Goal: Task Accomplishment & Management: Complete application form

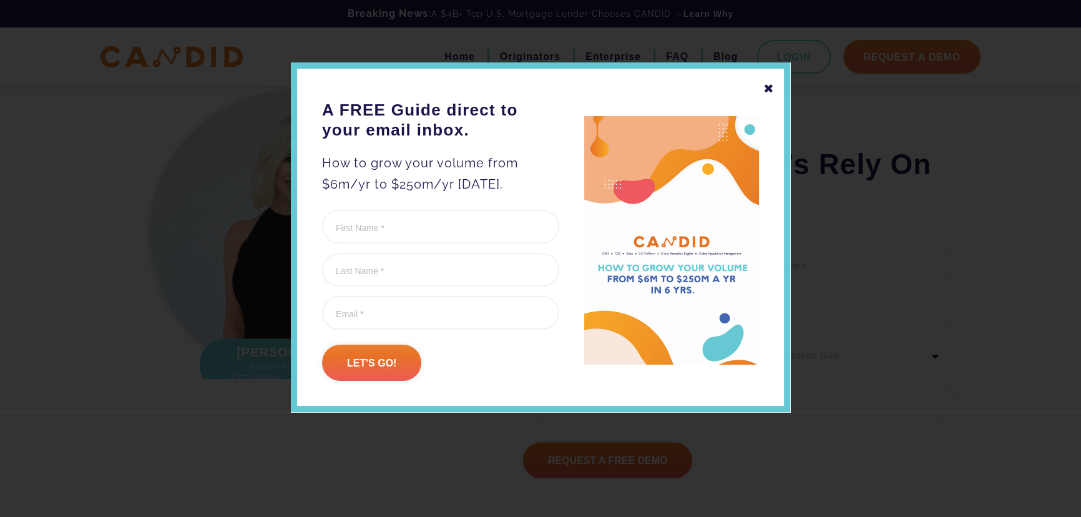
scroll to position [1722, 0]
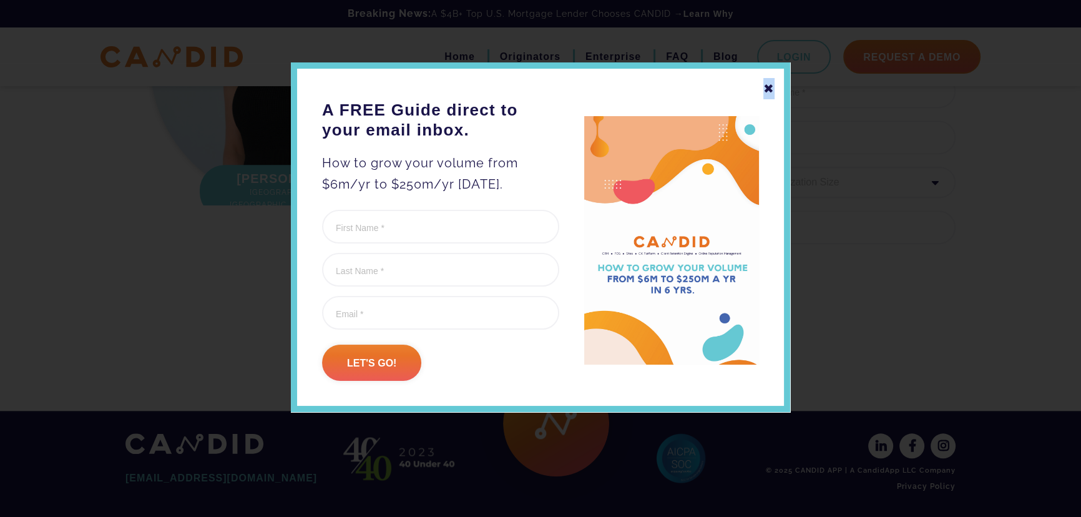
click at [769, 89] on div "✖" at bounding box center [768, 88] width 11 height 21
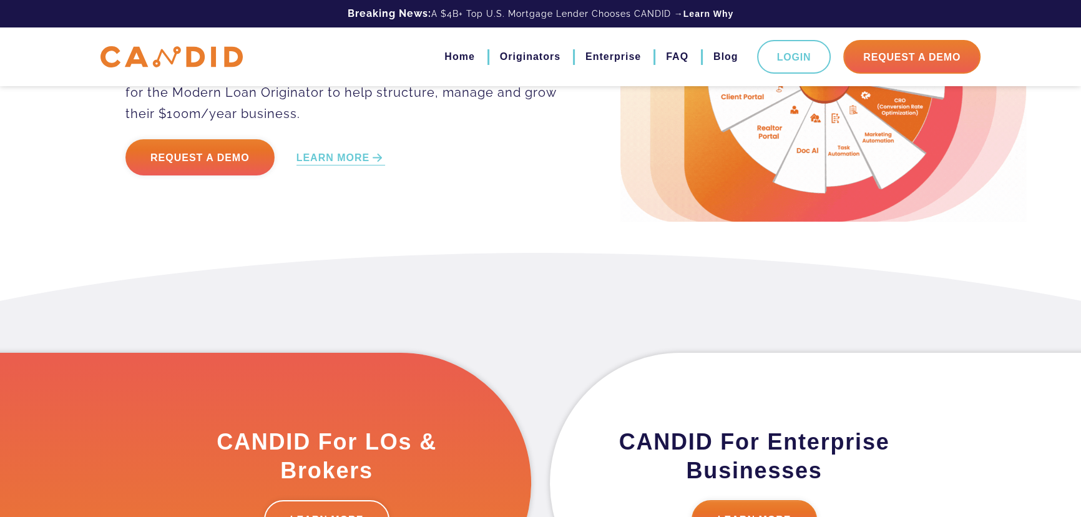
scroll to position [0, 0]
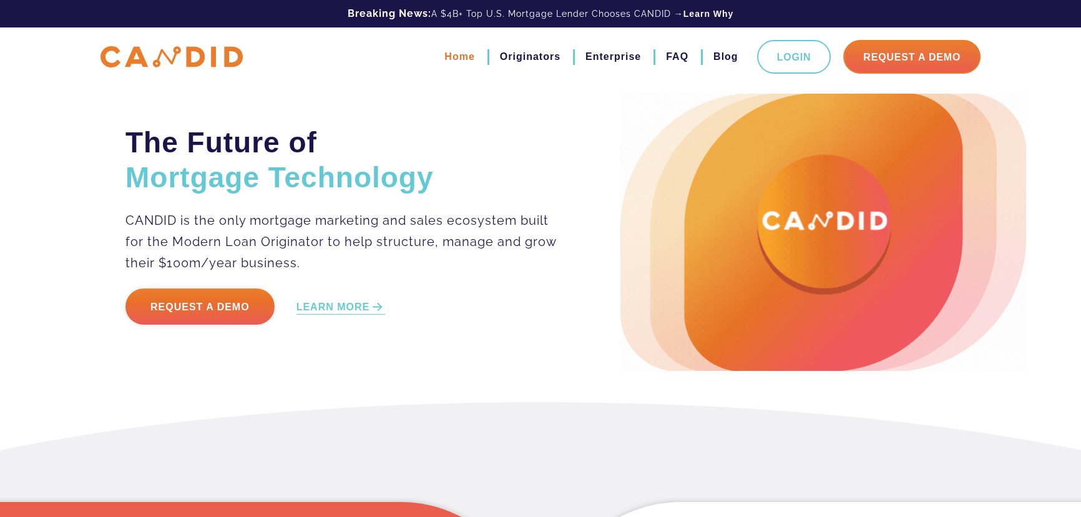
click at [469, 56] on link "Home" at bounding box center [459, 56] width 30 height 21
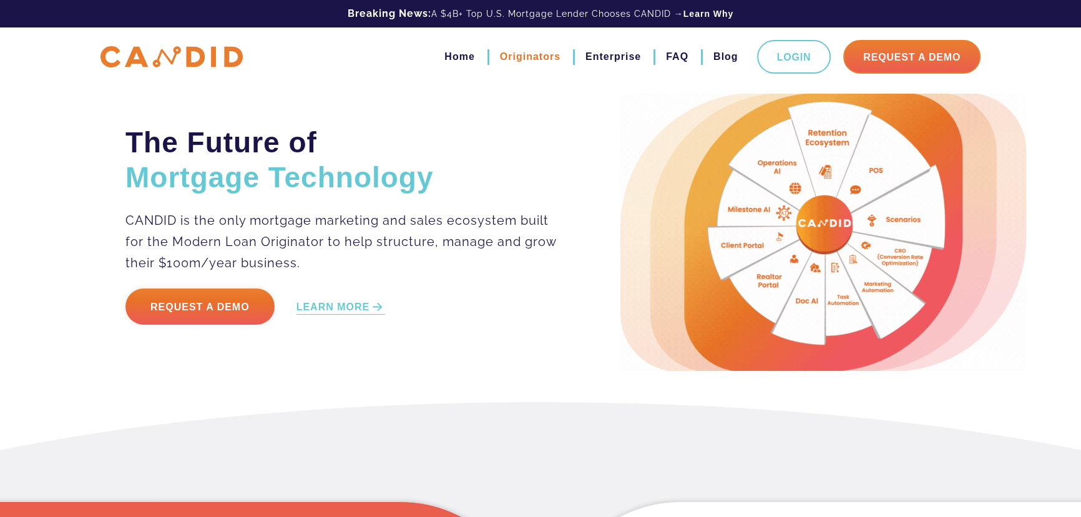
click at [532, 56] on link "Originators" at bounding box center [530, 56] width 61 height 21
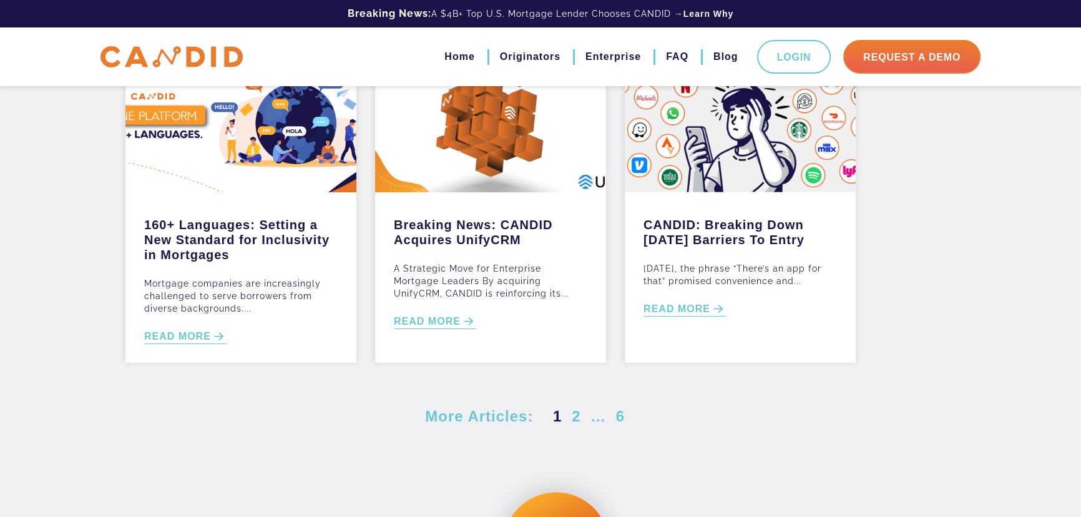
scroll to position [340, 0]
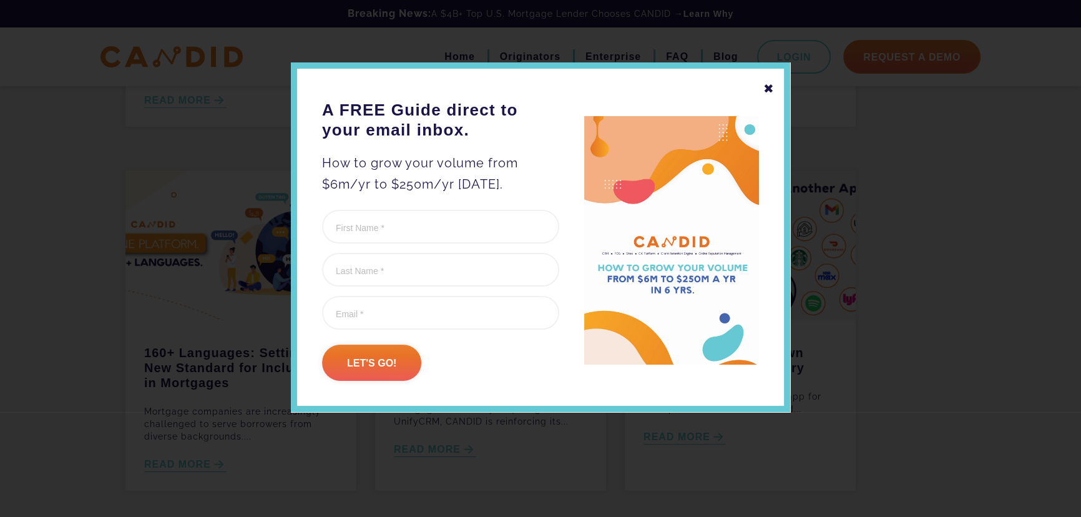
click at [770, 88] on div "✖" at bounding box center [768, 88] width 11 height 21
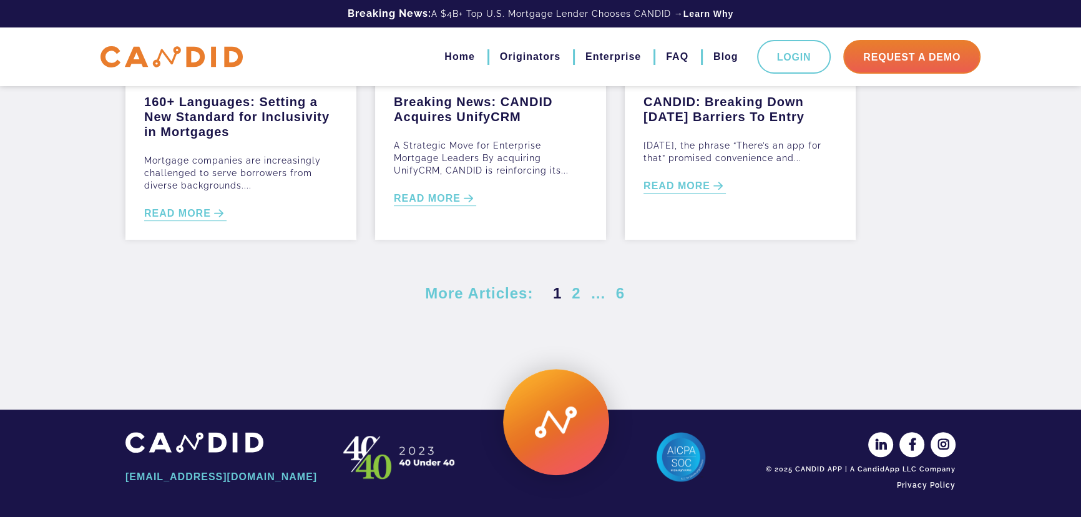
scroll to position [0, 0]
click at [192, 214] on link "READ MORE" at bounding box center [185, 214] width 82 height 14
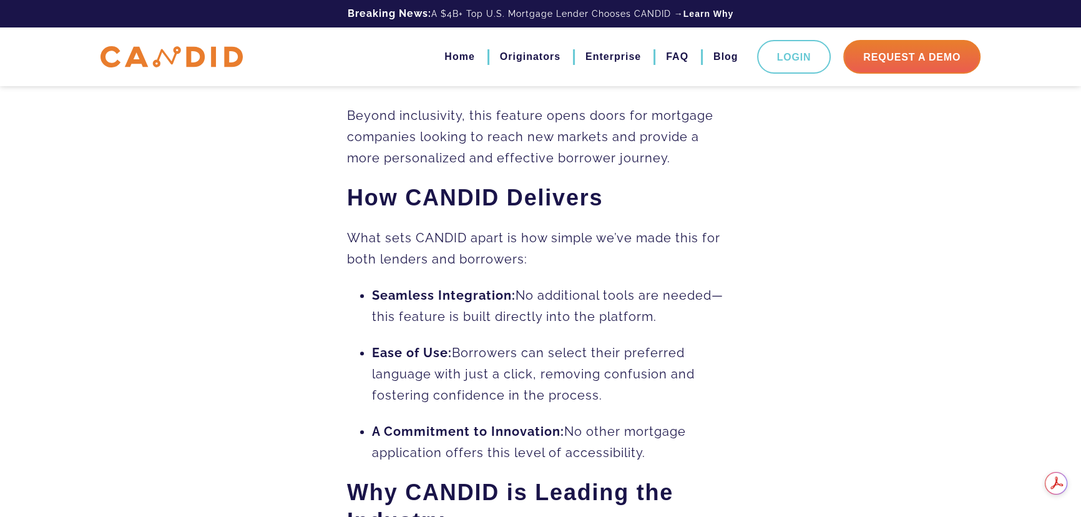
scroll to position [731, 0]
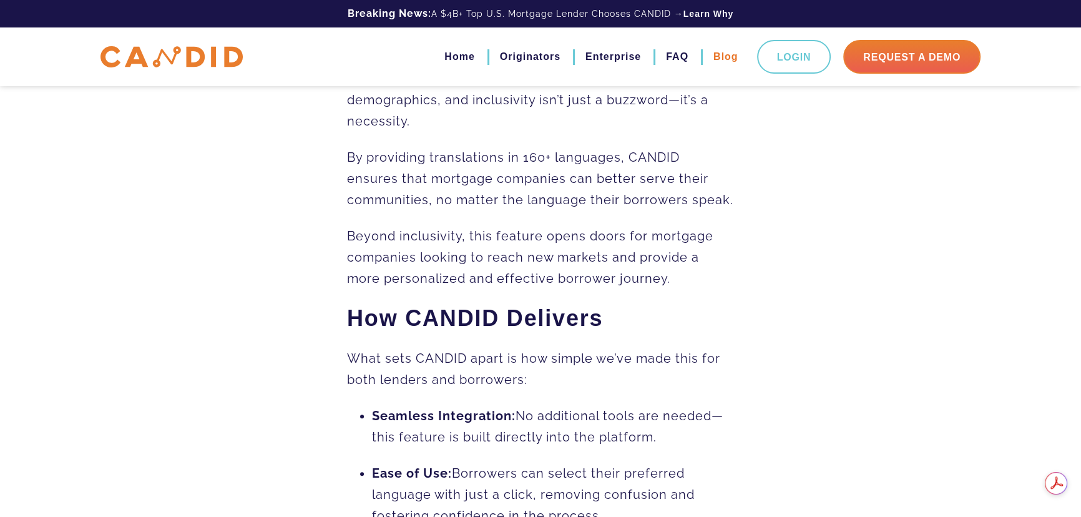
click at [720, 55] on link "Blog" at bounding box center [725, 56] width 25 height 21
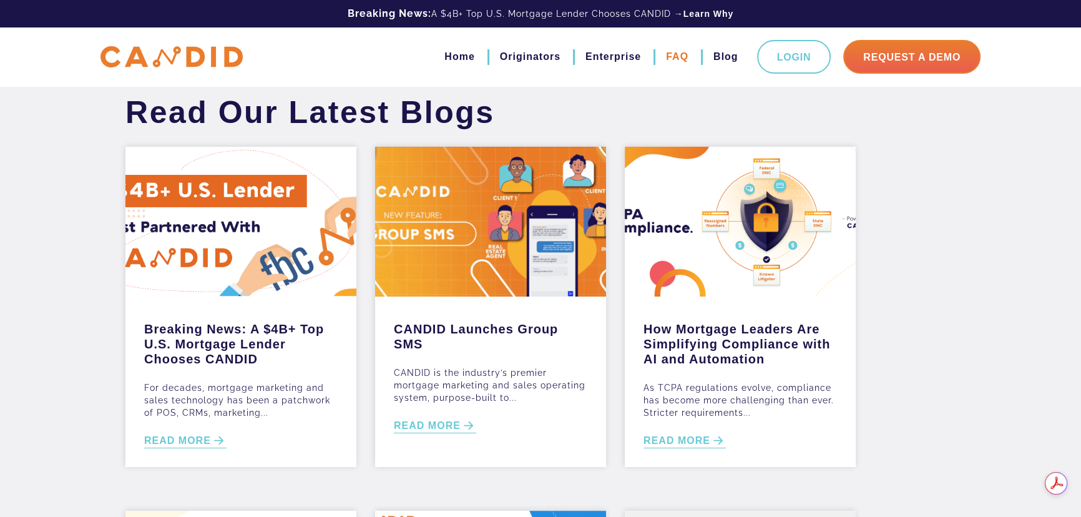
click at [682, 56] on link "FAQ" at bounding box center [677, 56] width 22 height 21
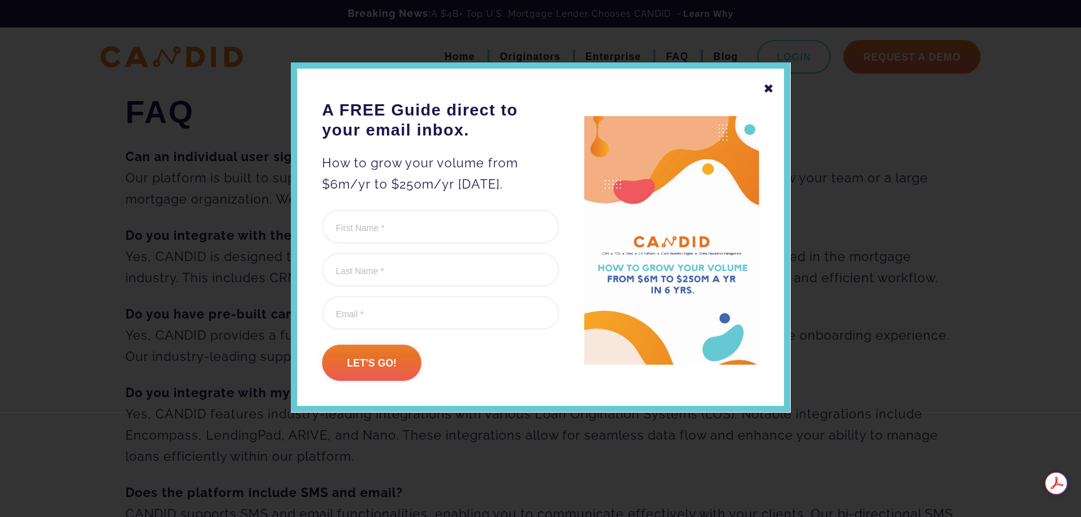
click at [765, 87] on div "✖" at bounding box center [768, 88] width 11 height 21
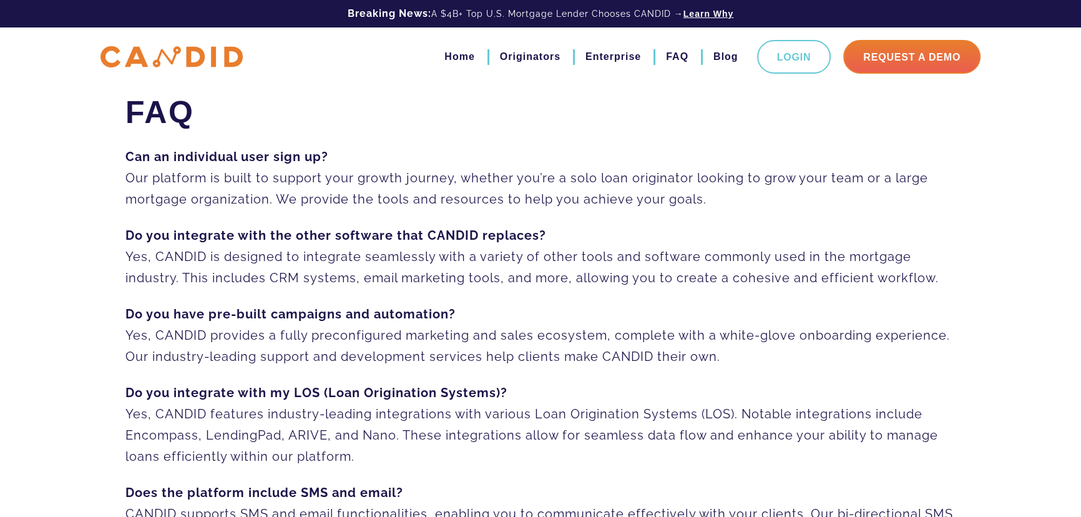
click at [715, 11] on link "Learn Why" at bounding box center [708, 13] width 51 height 12
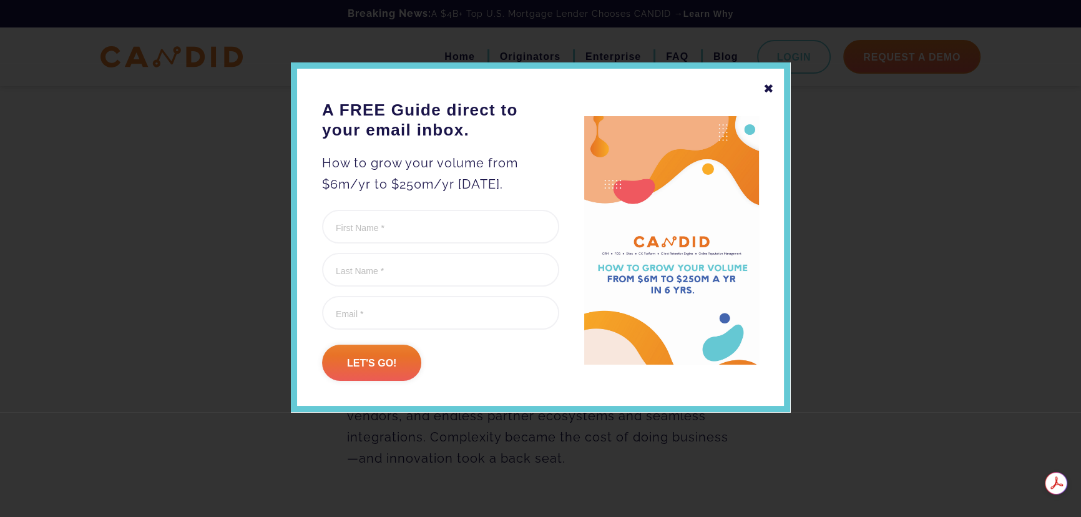
click at [768, 84] on div "✖" at bounding box center [768, 88] width 11 height 21
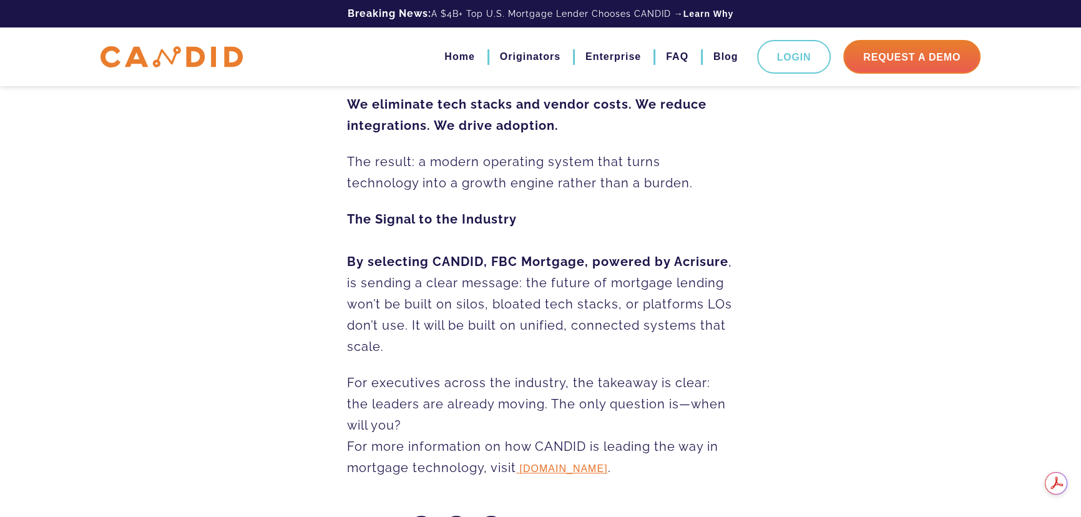
scroll to position [1702, 0]
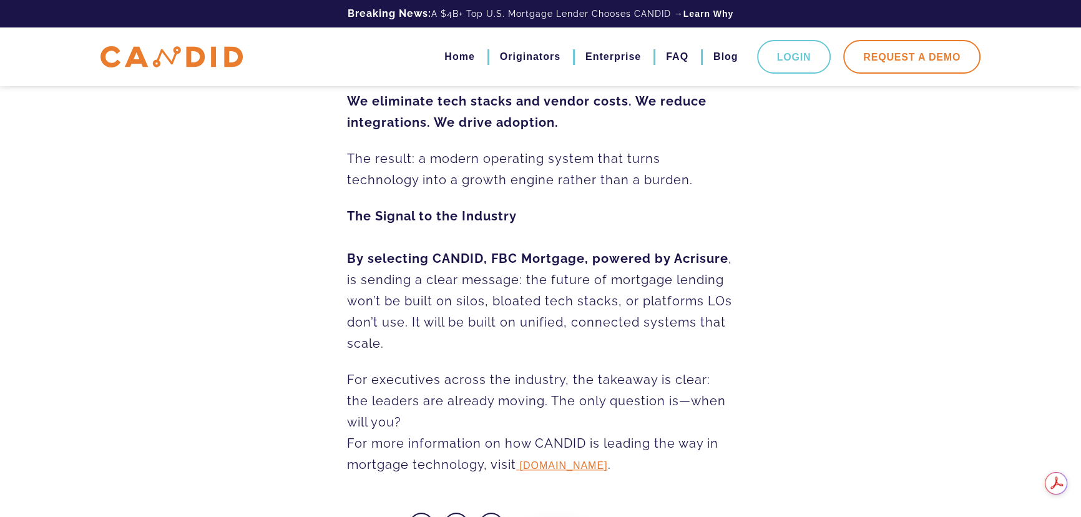
click at [882, 56] on link "Request A Demo" at bounding box center [911, 57] width 137 height 34
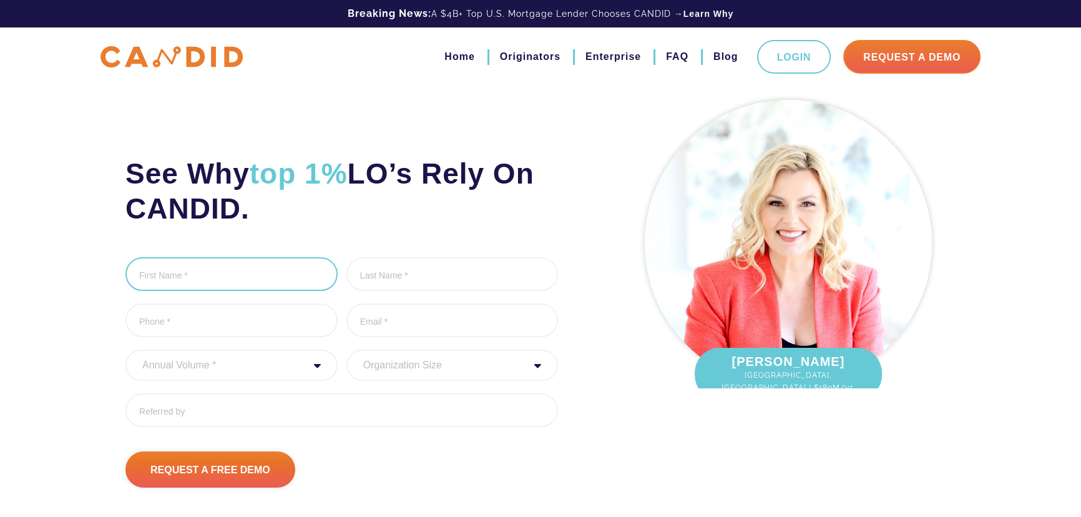
click at [150, 273] on input "First Name *" at bounding box center [231, 274] width 212 height 34
type input "[PERSON_NAME]"
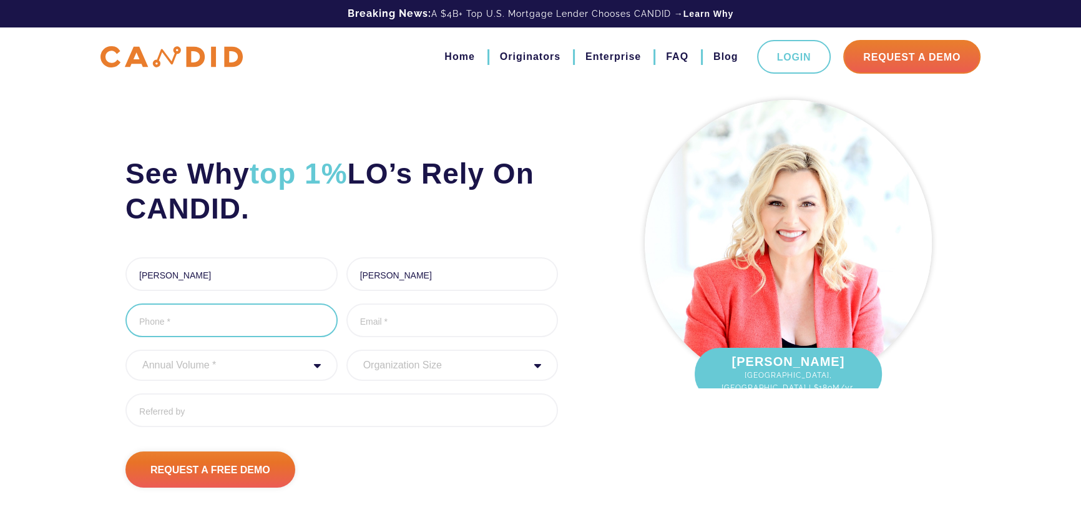
type input "6788966099"
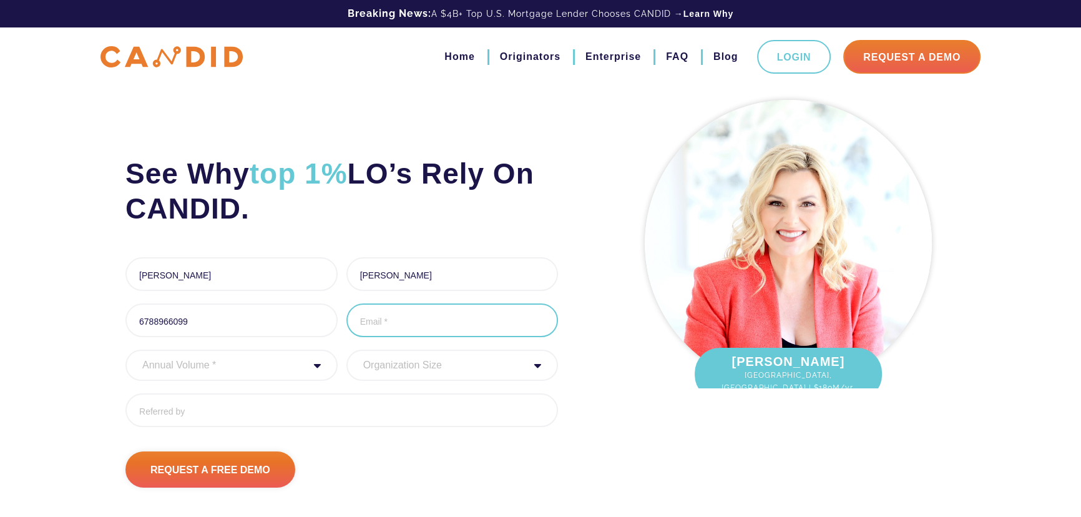
type input "[EMAIL_ADDRESS][DOMAIN_NAME]"
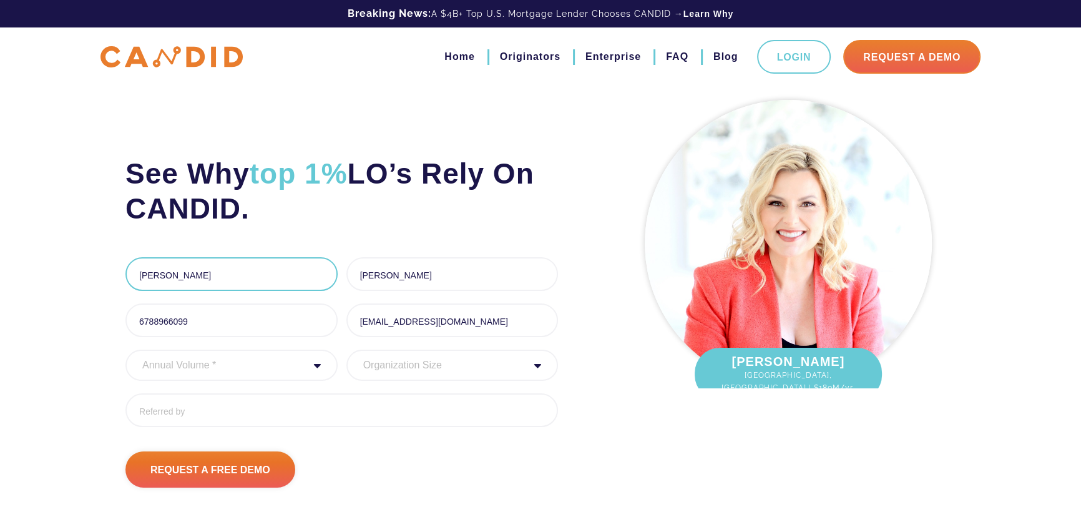
type input "(678) 896-6099"
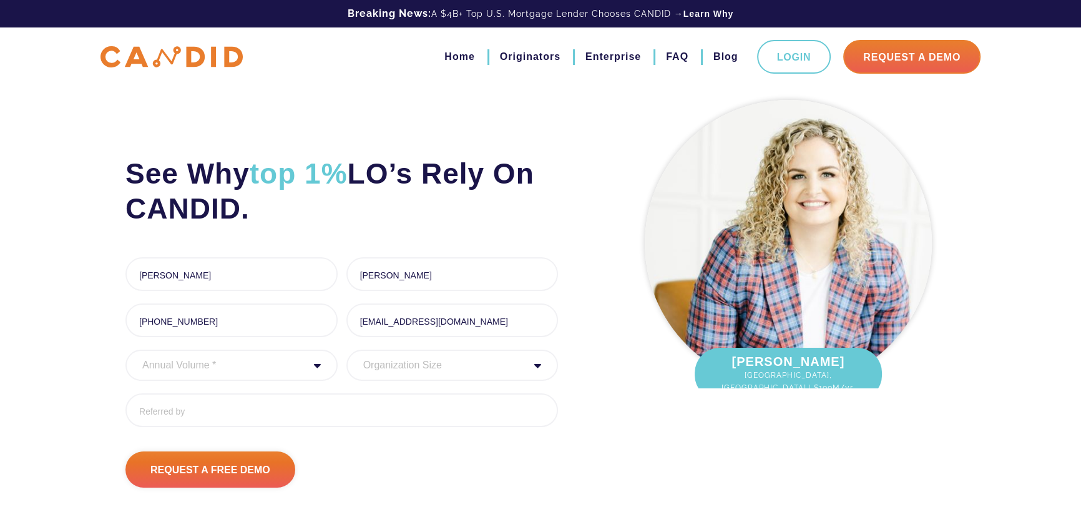
click at [382, 364] on select "Organization Size 1 - 10 11 - 50 51 - 100 101 - 200 201 - 300 300 - 500 501+" at bounding box center [452, 364] width 212 height 31
select select "1 - 10"
click at [346, 349] on select "Organization Size 1 - 10 11 - 50 51 - 100 101 - 200 201 - 300 300 - 500 501+" at bounding box center [452, 364] width 212 height 31
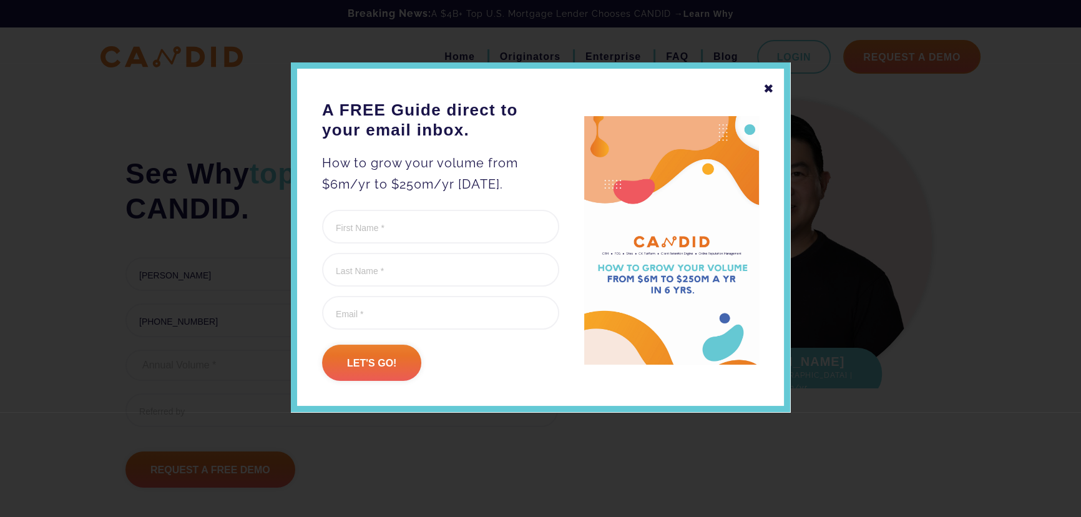
click at [763, 82] on div "✖" at bounding box center [768, 88] width 11 height 21
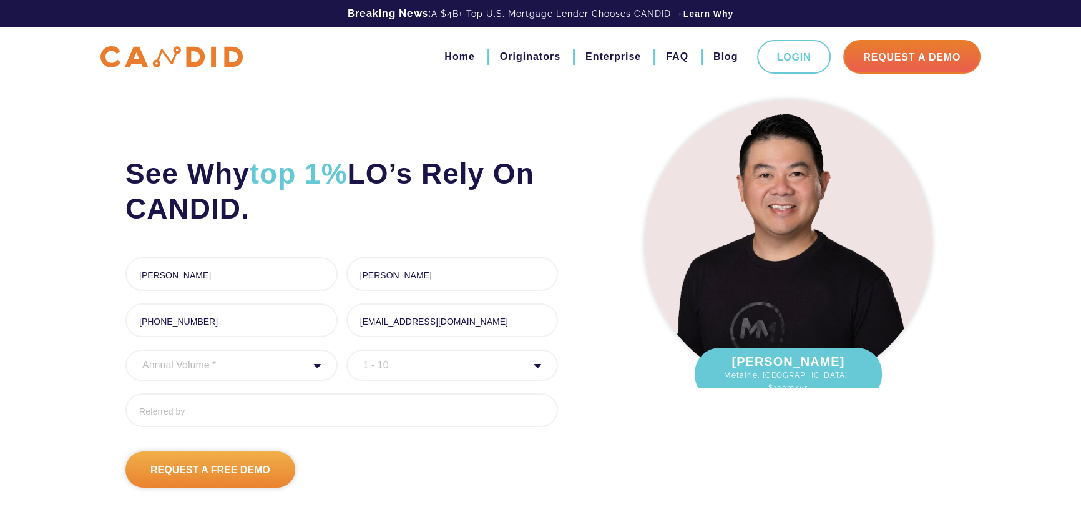
click at [197, 469] on input "Request A Free Demo" at bounding box center [210, 469] width 170 height 36
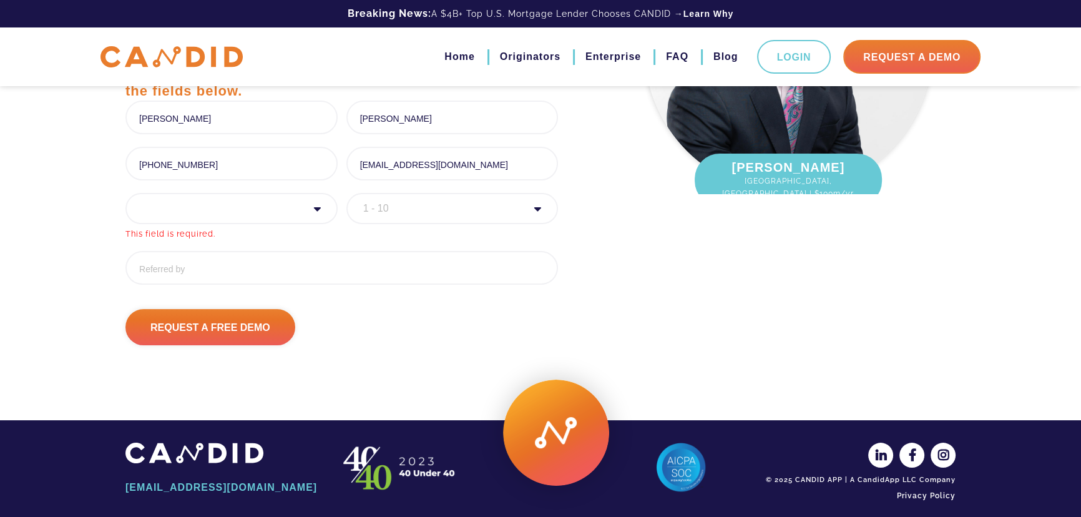
click at [322, 207] on select "Annual Volume * 0 to 25M 25M to 50M 50M to 75M 75M to 100M 100M to 150M 150M to…" at bounding box center [231, 208] width 212 height 31
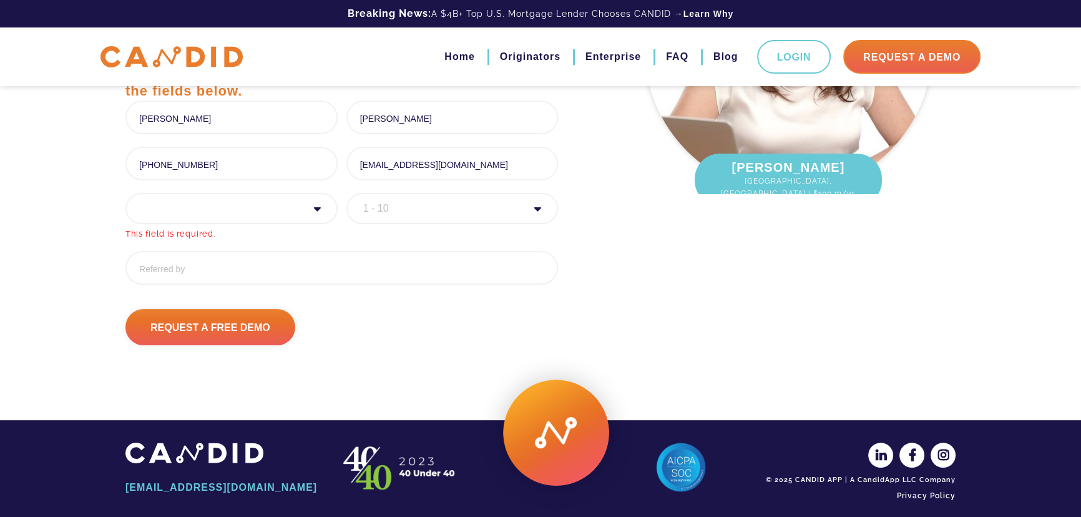
select select "20000000"
click at [125, 193] on select "Annual Volume * 0 to 25M 25M to 50M 50M to 75M 75M to 100M 100M to 150M 150M to…" at bounding box center [231, 208] width 212 height 31
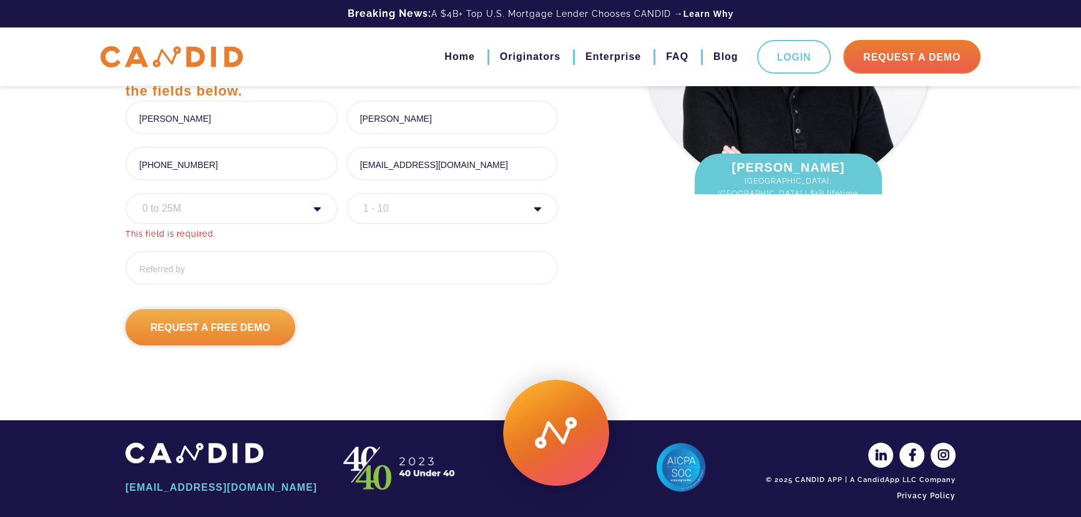
click at [171, 330] on input "Request A Free Demo" at bounding box center [210, 327] width 170 height 36
click at [168, 323] on input "Request A Free Demo" at bounding box center [210, 327] width 170 height 36
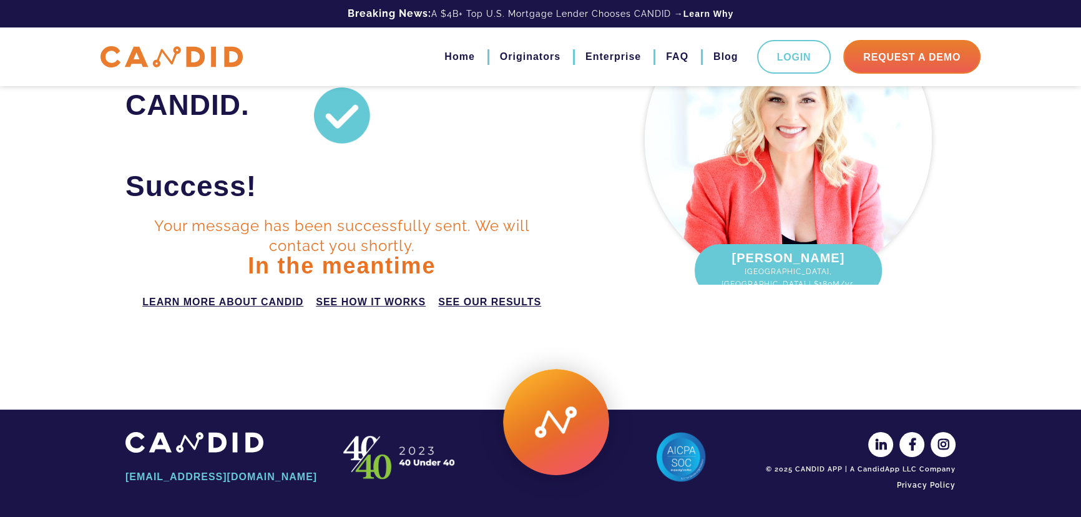
scroll to position [12, 5]
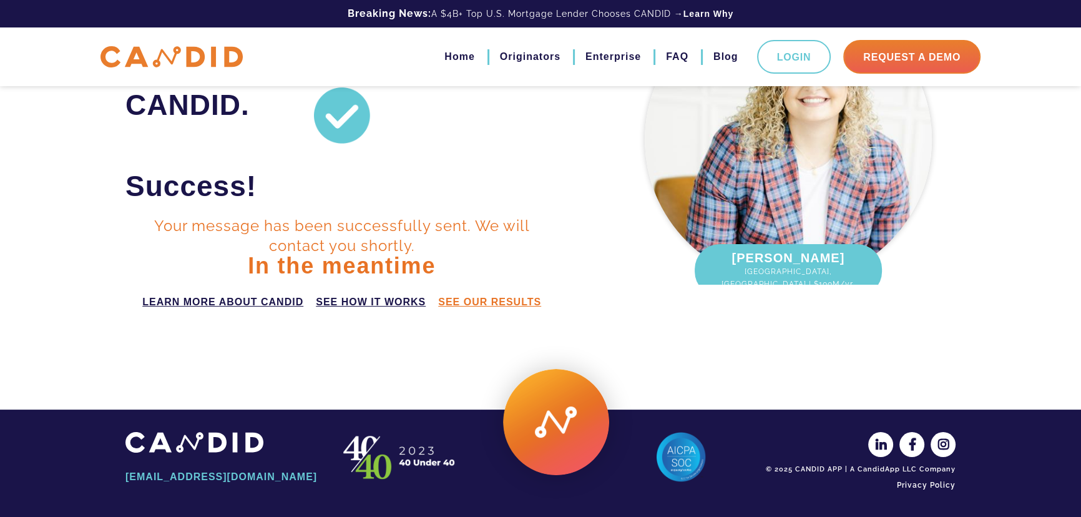
click at [477, 305] on link "see our results" at bounding box center [489, 302] width 103 height 15
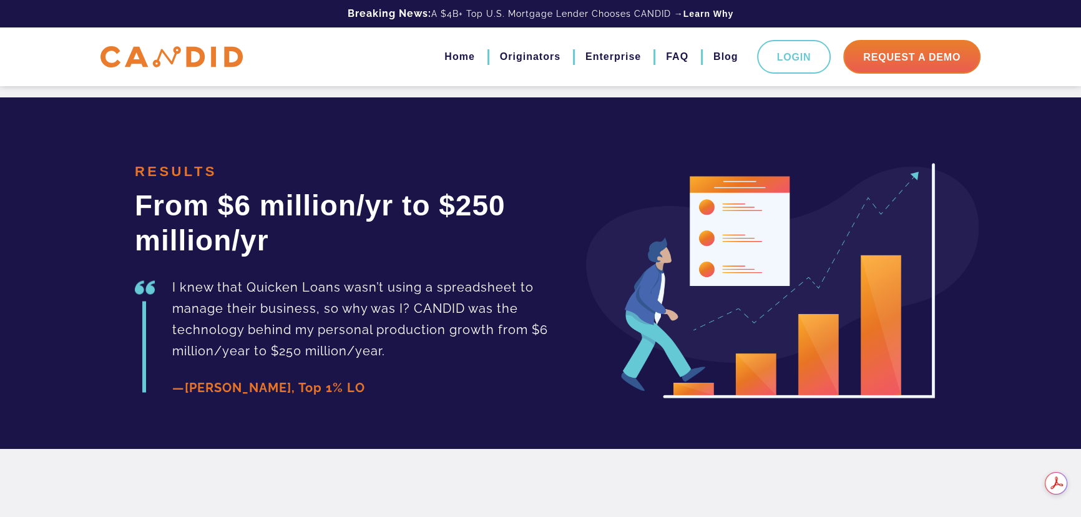
scroll to position [2796, 0]
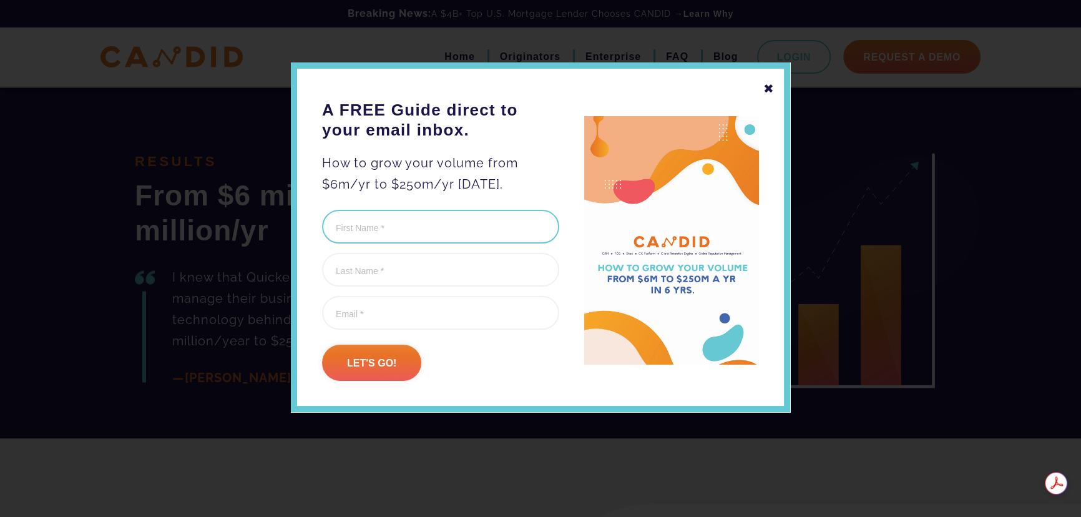
click at [403, 226] on input "First Name (Required)" at bounding box center [440, 227] width 237 height 34
type input "[PERSON_NAME]"
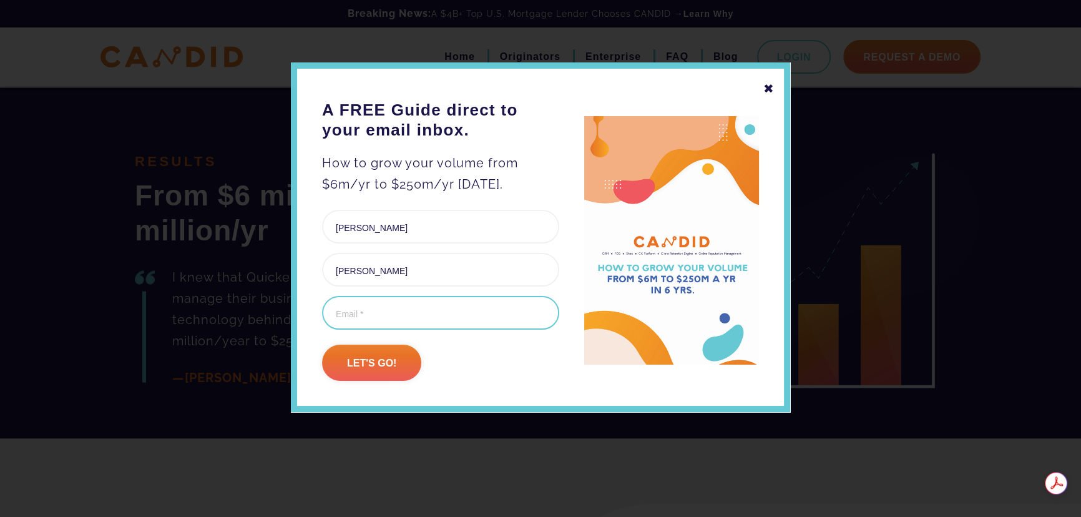
type input "[EMAIL_ADDRESS][DOMAIN_NAME]"
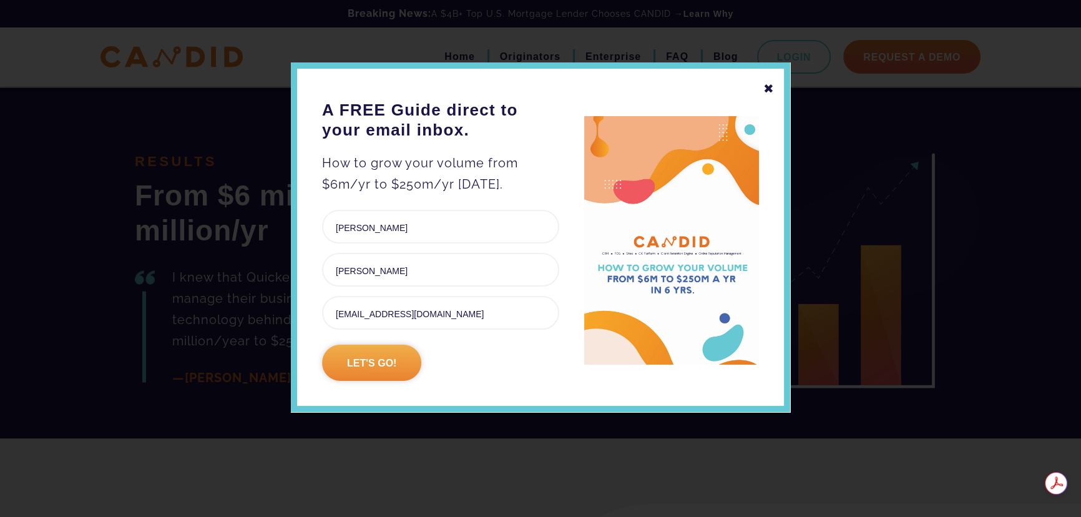
click at [356, 366] on input "Let's go!" at bounding box center [371, 362] width 99 height 36
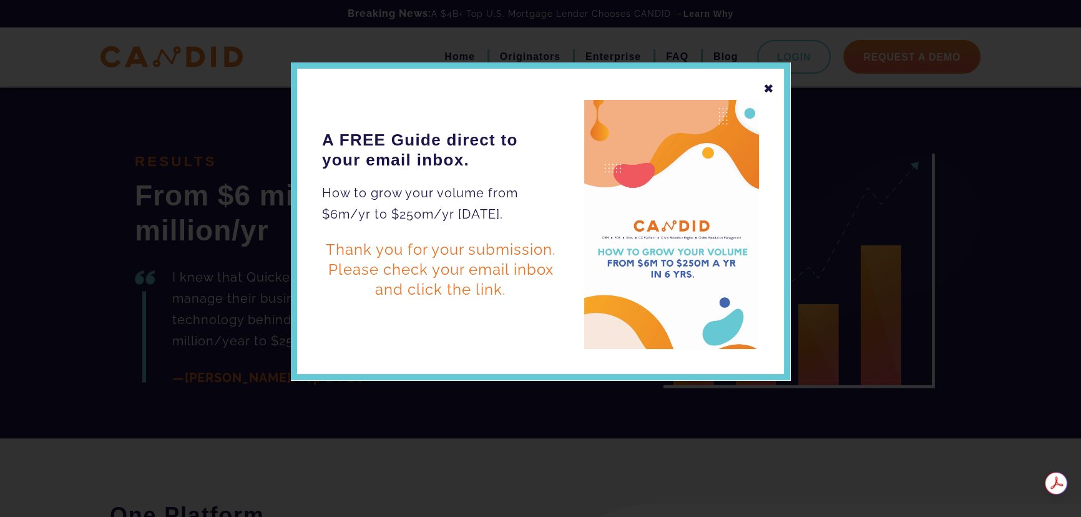
scroll to position [2974, 0]
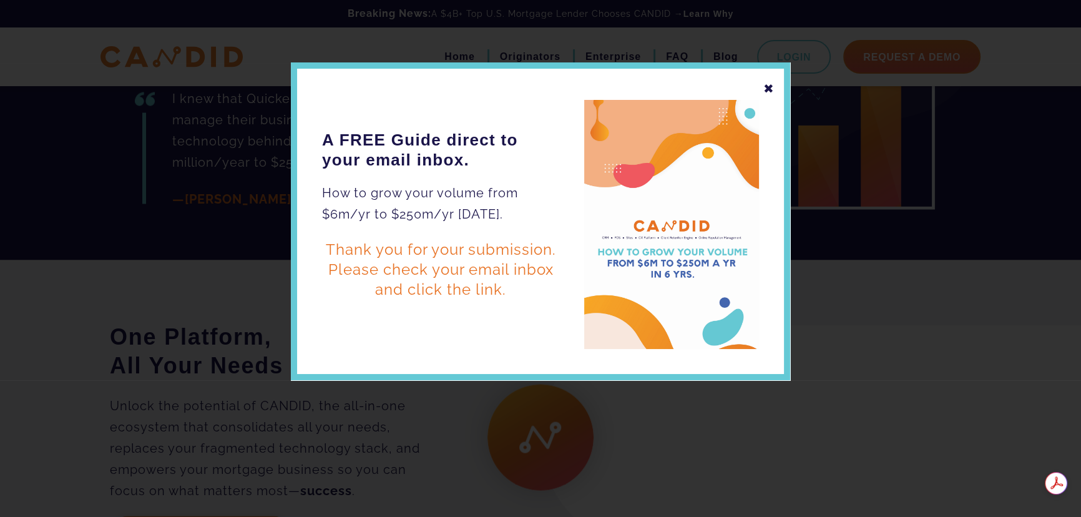
click at [370, 360] on div "✖ A FREE Guide direct to your email inbox. How to grow your volume from $6m/yr …" at bounding box center [540, 221] width 499 height 318
click at [761, 86] on div "✖ A FREE Guide direct to your email inbox. How to grow your volume from $6m/yr …" at bounding box center [540, 221] width 499 height 318
click at [769, 87] on div "✖" at bounding box center [768, 88] width 11 height 21
